Goal: Transaction & Acquisition: Purchase product/service

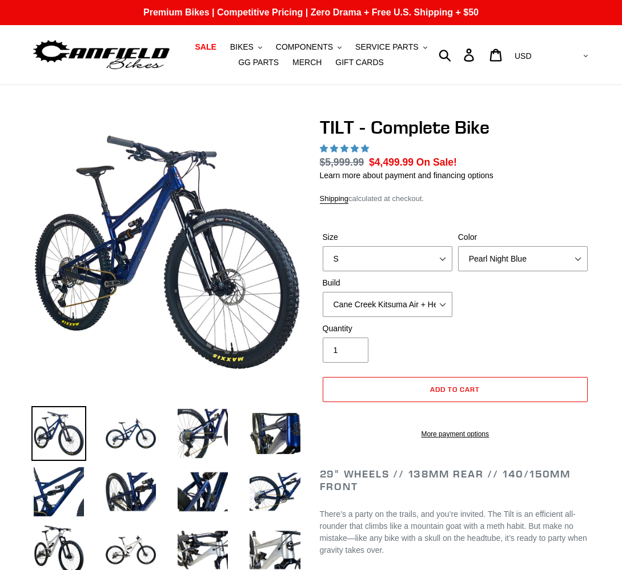
select select "highest-rating"
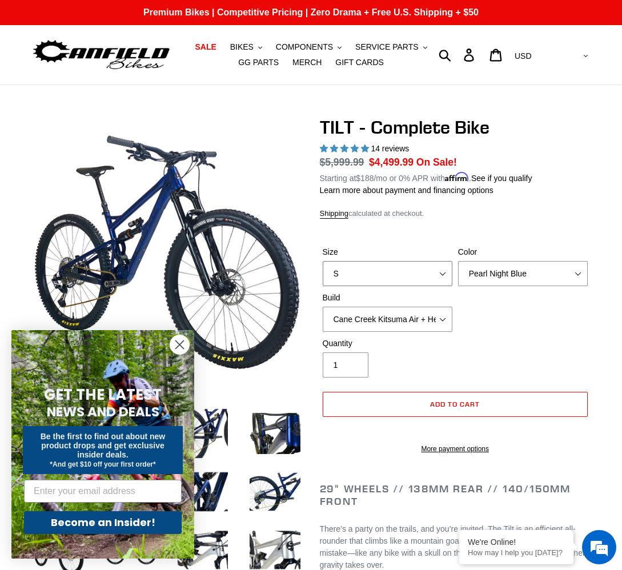
click at [446, 261] on select "S M L" at bounding box center [388, 273] width 130 height 25
select select "M"
click at [480, 273] on select "Pearl Night Blue Stealth Silver Raw" at bounding box center [523, 273] width 130 height 25
select select "Stealth Silver"
click at [441, 318] on select "Cane Creek Kitsuma Air + Helm MKII 140 + SRAM GX Cane Creek Kitsuma Air + Helm …" at bounding box center [388, 319] width 130 height 25
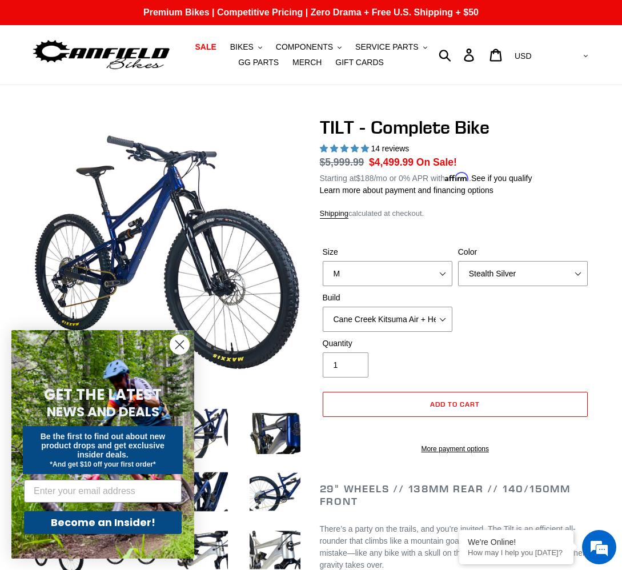
click at [183, 342] on circle "Close dialog" at bounding box center [179, 344] width 19 height 19
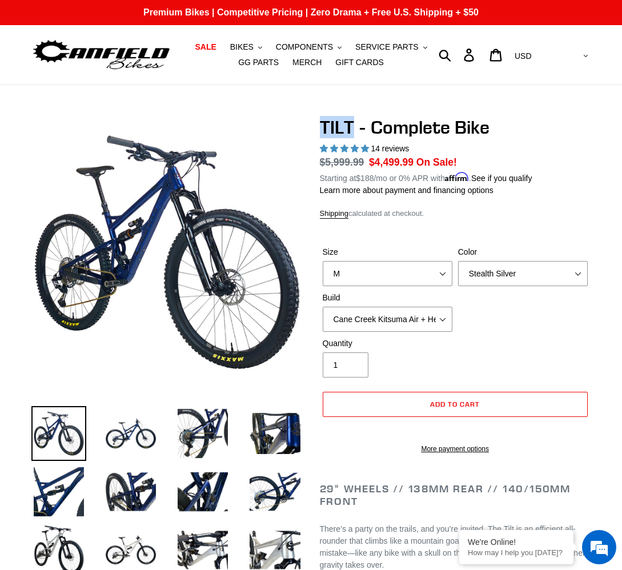
drag, startPoint x: 313, startPoint y: 129, endPoint x: 350, endPoint y: 132, distance: 37.3
copy h1 "TILT"
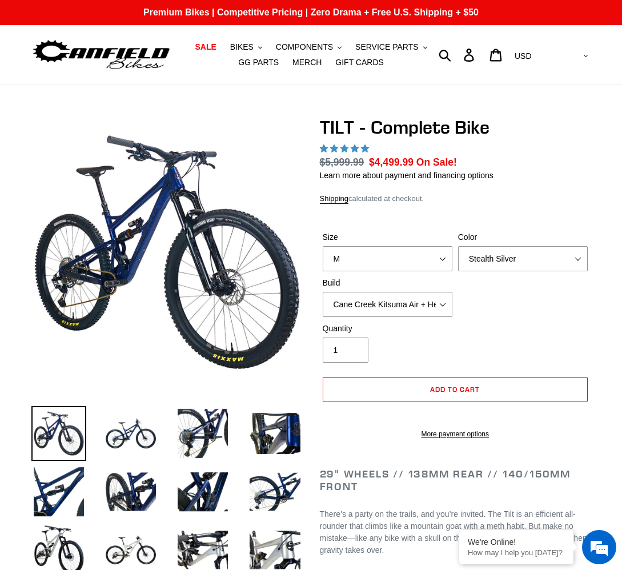
select select "highest-rating"
